Goal: Task Accomplishment & Management: Complete application form

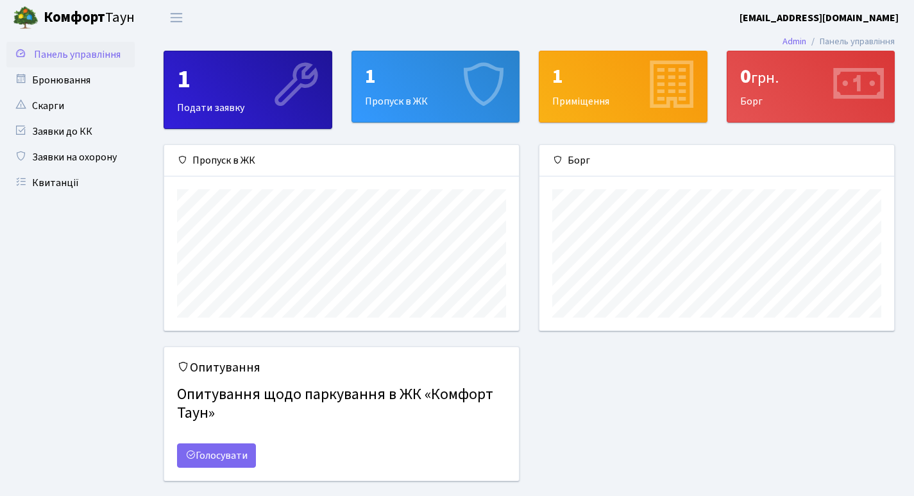
scroll to position [185, 355]
click at [83, 81] on link "Бронювання" at bounding box center [70, 80] width 128 height 26
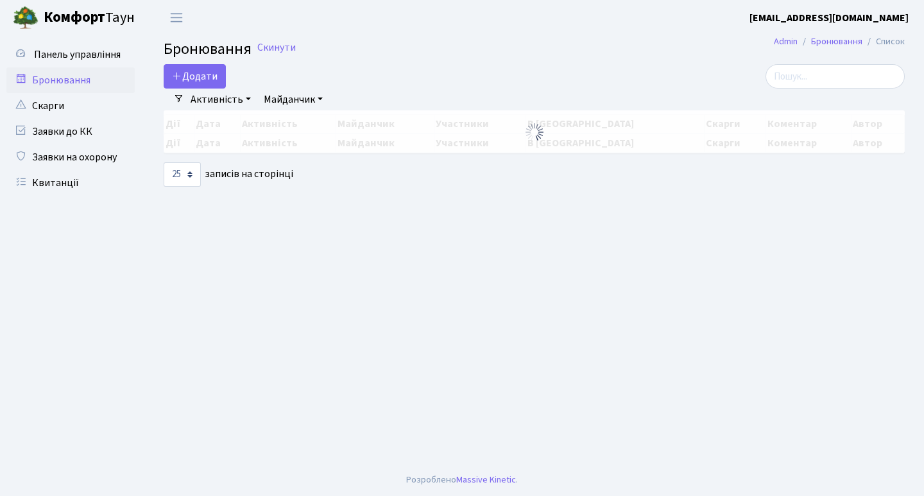
select select "25"
click at [357, 56] on h2 "Бронювання Скинути" at bounding box center [534, 49] width 741 height 19
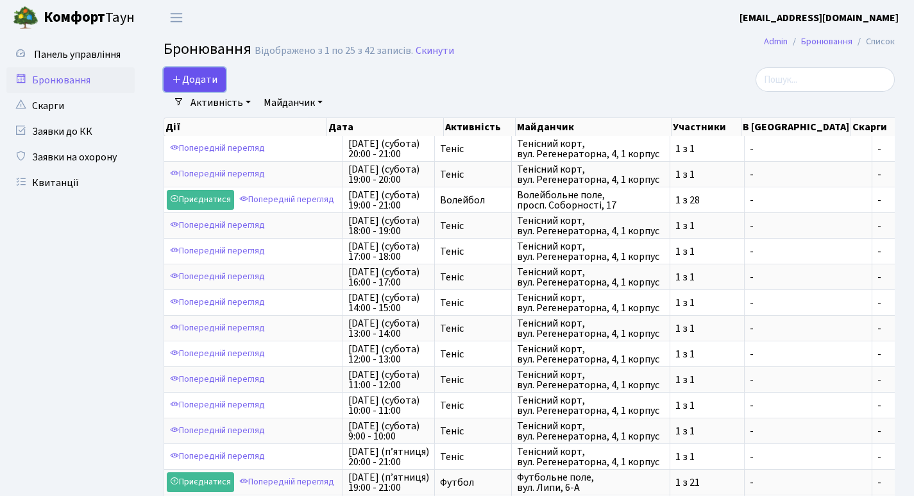
click at [207, 81] on button "Додати" at bounding box center [195, 79] width 62 height 24
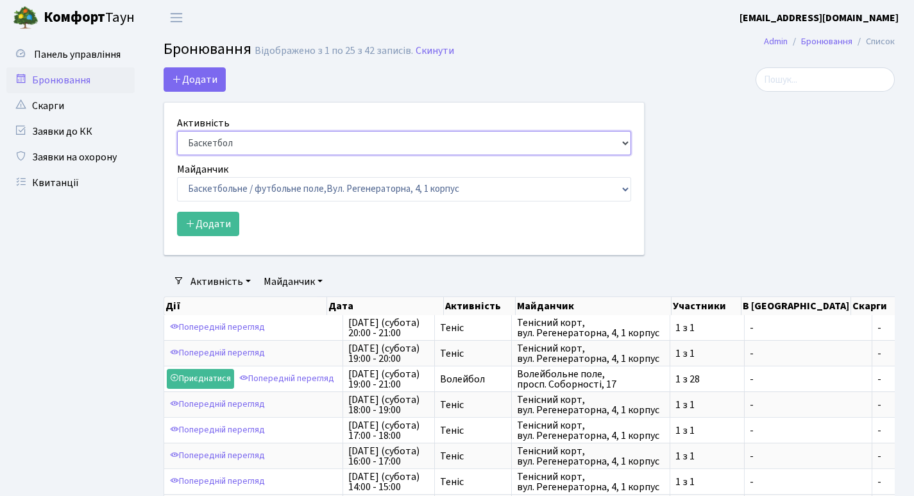
click at [238, 150] on select "Баскетбол Волейбол Йога Катання на роликах Настільний теніс Теніс Футбол Фітнес" at bounding box center [404, 143] width 454 height 24
select select "1"
click at [177, 131] on select "Баскетбол Волейбол Йога Катання на роликах Настільний теніс Теніс Футбол Фітнес" at bounding box center [404, 143] width 454 height 24
click at [223, 167] on label "Майданчик" at bounding box center [202, 169] width 51 height 15
click at [223, 155] on select "Баскетбол Волейбол Йога Катання на роликах Настільний теніс Теніс Футбол Фітнес" at bounding box center [404, 143] width 454 height 24
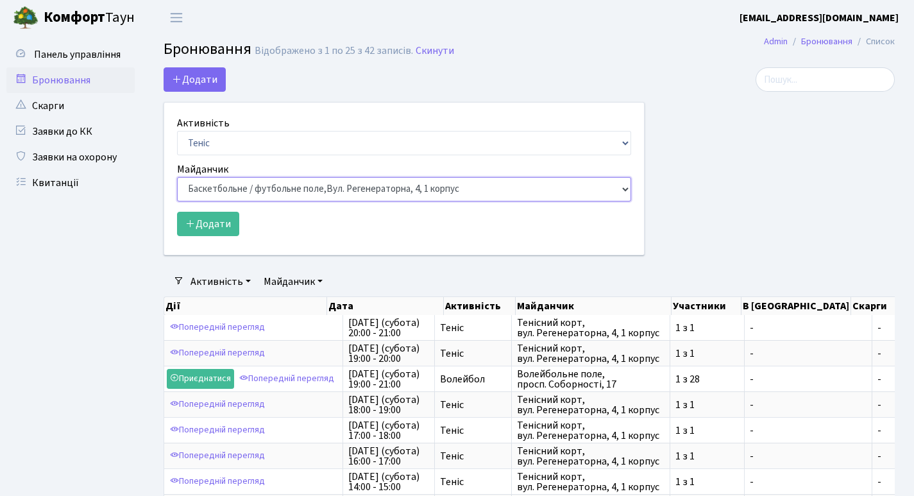
click at [221, 185] on select "Баскетбольне / футбольне поле, Вул. Регенераторна, 4, 1 корпус Баскетбольне пол…" at bounding box center [404, 189] width 454 height 24
select select "1"
click at [177, 177] on select "Баскетбольне / футбольне поле, Вул. Регенераторна, 4, 1 корпус Баскетбольне пол…" at bounding box center [404, 189] width 454 height 24
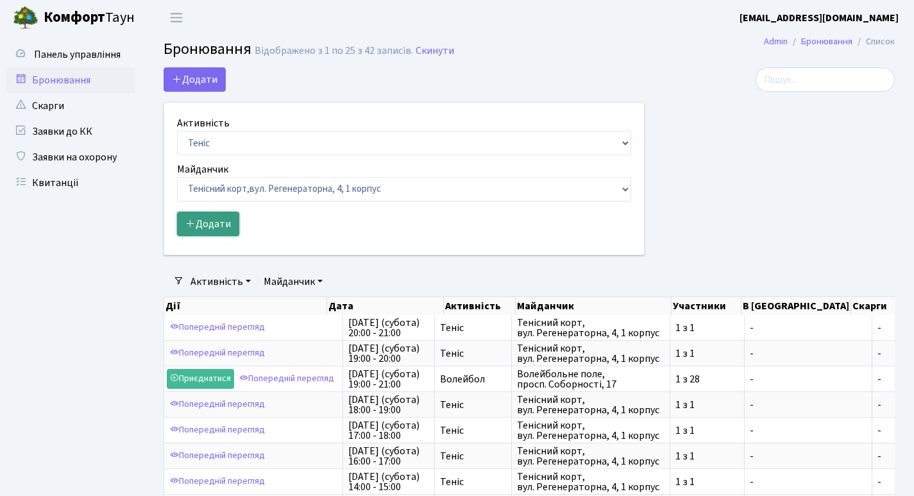
click at [226, 223] on button "Додати" at bounding box center [208, 224] width 62 height 24
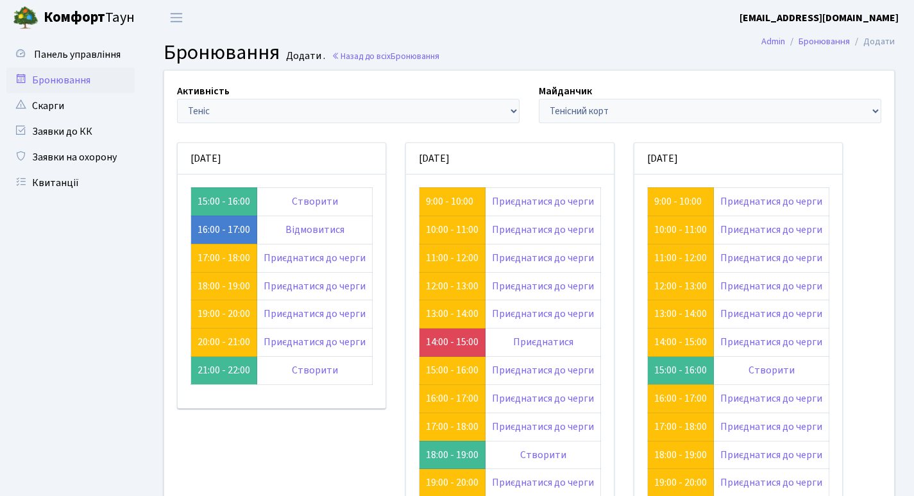
click at [427, 86] on div "Активність - Баскетбол Волейбол Йога Катання на роликах Настільний теніс Теніс …" at bounding box center [348, 103] width 362 height 40
